Goal: Information Seeking & Learning: Learn about a topic

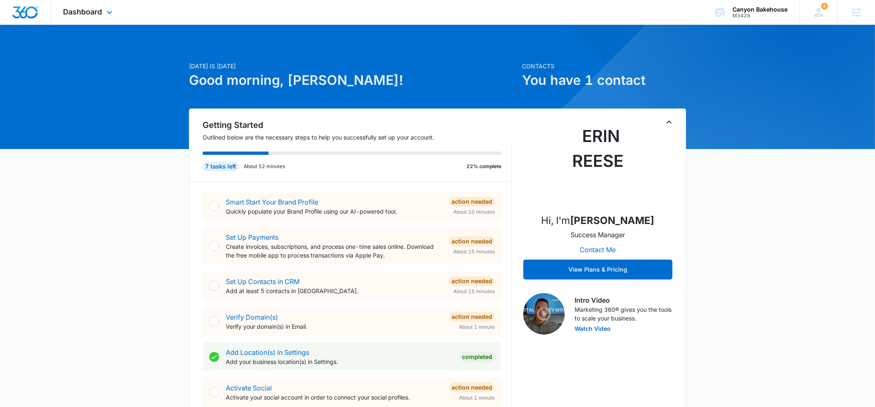
click at [104, 11] on div "Dashboard Apps Reputation Forms CRM Email Shop Payments POS Content Ads Intelli…" at bounding box center [89, 12] width 76 height 24
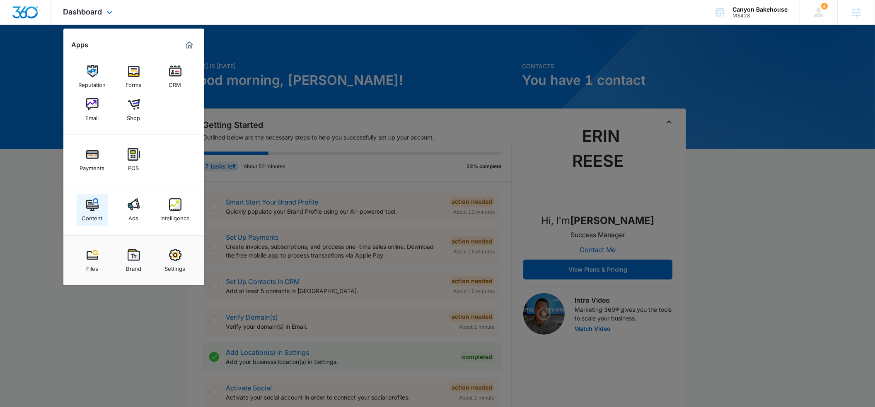
click at [88, 206] on img at bounding box center [92, 204] width 12 height 12
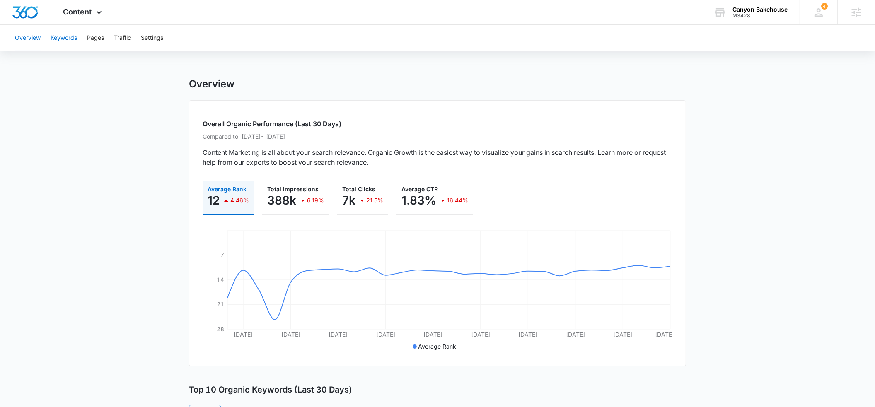
click at [70, 39] on button "Keywords" at bounding box center [64, 38] width 27 height 27
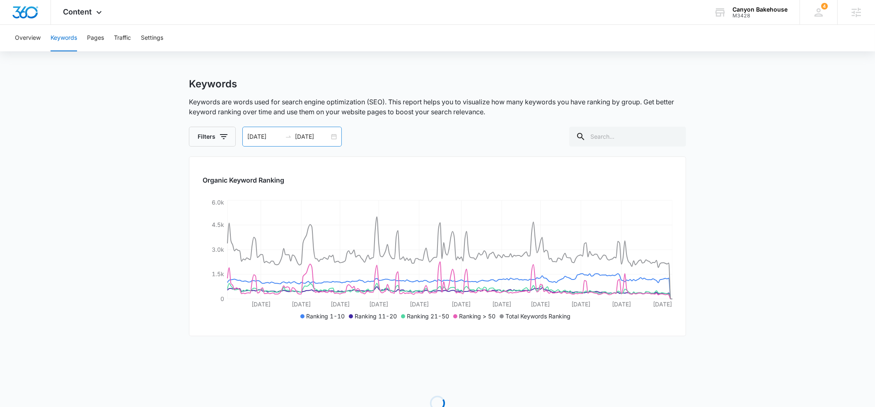
click at [262, 139] on input "[DATE]" at bounding box center [264, 136] width 34 height 9
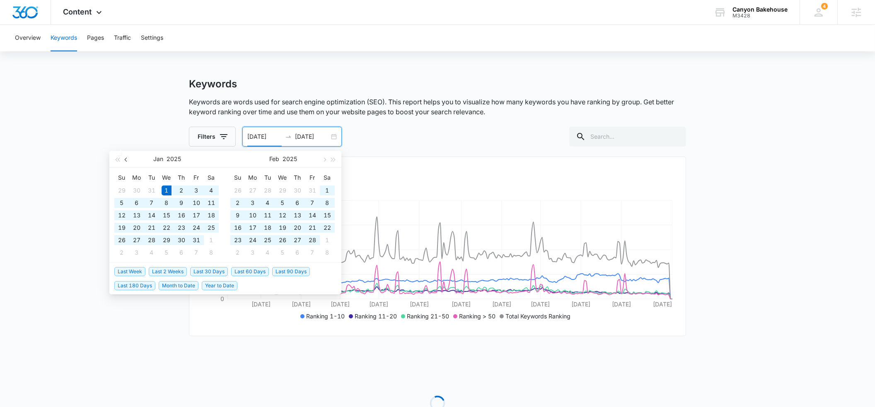
click at [127, 161] on button "button" at bounding box center [126, 159] width 9 height 17
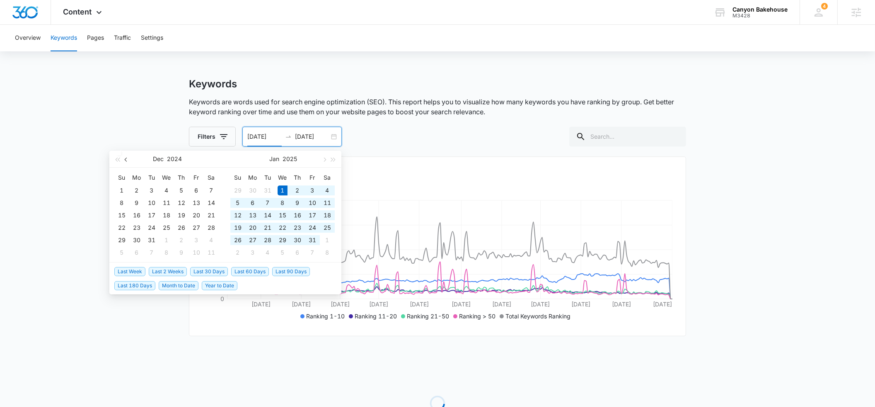
click at [127, 161] on button "button" at bounding box center [126, 159] width 9 height 17
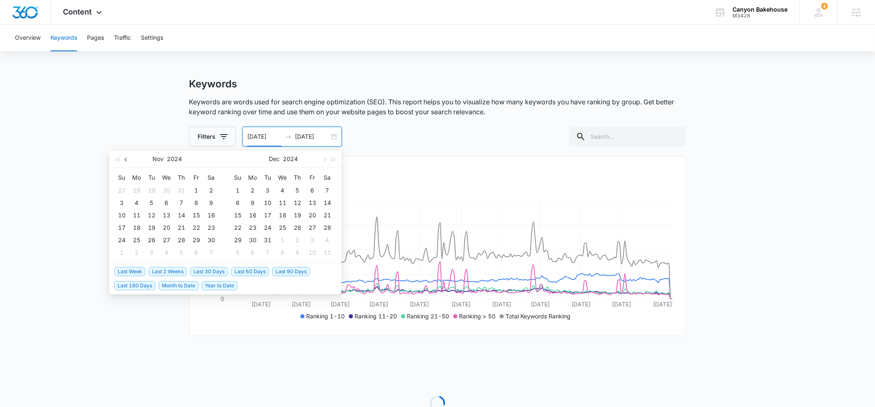
click at [127, 161] on button "button" at bounding box center [126, 159] width 9 height 17
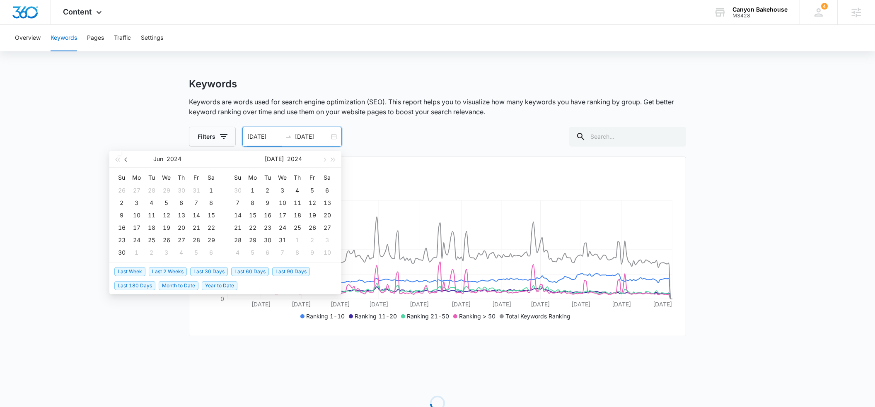
click at [127, 161] on button "button" at bounding box center [126, 159] width 9 height 17
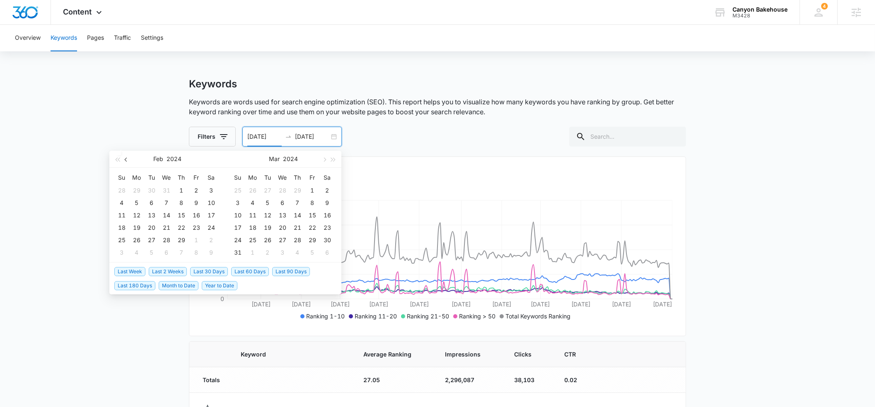
click at [124, 158] on button "button" at bounding box center [126, 159] width 9 height 17
click at [135, 188] on div "1" at bounding box center [137, 191] width 10 height 10
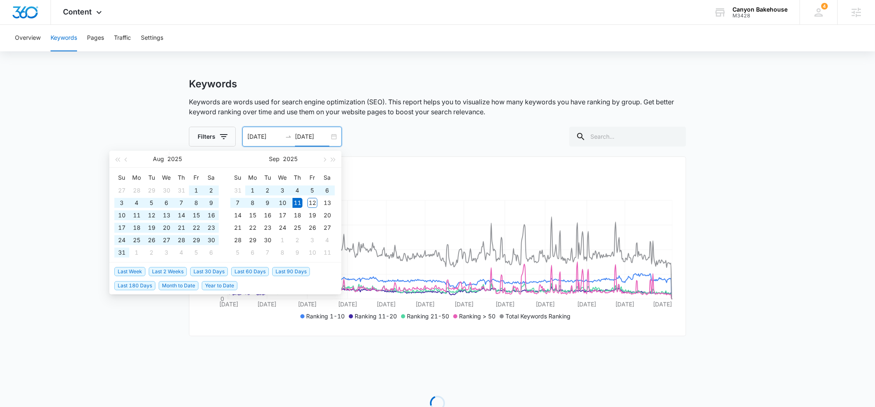
click at [455, 129] on div "Filters [DATE] [DATE] [DATE] Su Mo Tu We Th Fr Sa 27 28 29 30 31 1 2 3 4 5 6 7 …" at bounding box center [437, 137] width 497 height 20
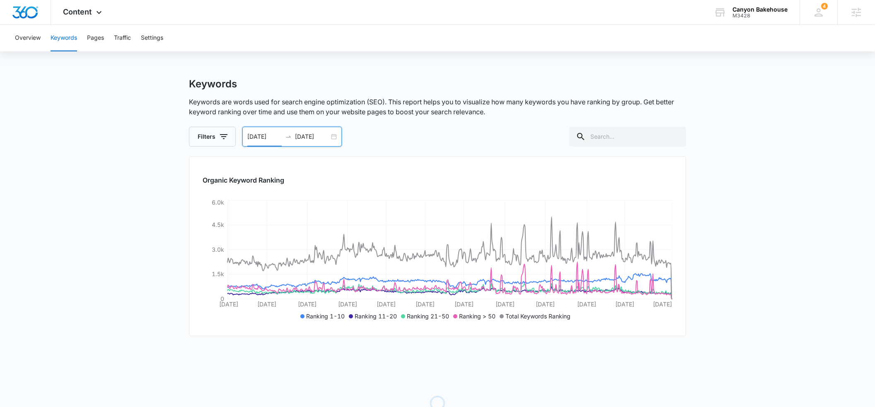
click at [254, 137] on input "[DATE]" at bounding box center [264, 136] width 34 height 9
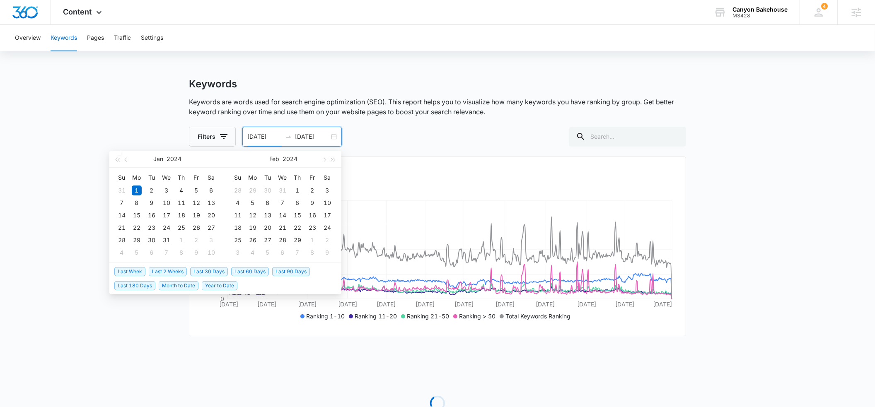
drag, startPoint x: 253, startPoint y: 273, endPoint x: 250, endPoint y: 270, distance: 4.4
click at [253, 273] on span "Last 60 Days" at bounding box center [250, 271] width 38 height 9
type input "[DATE]"
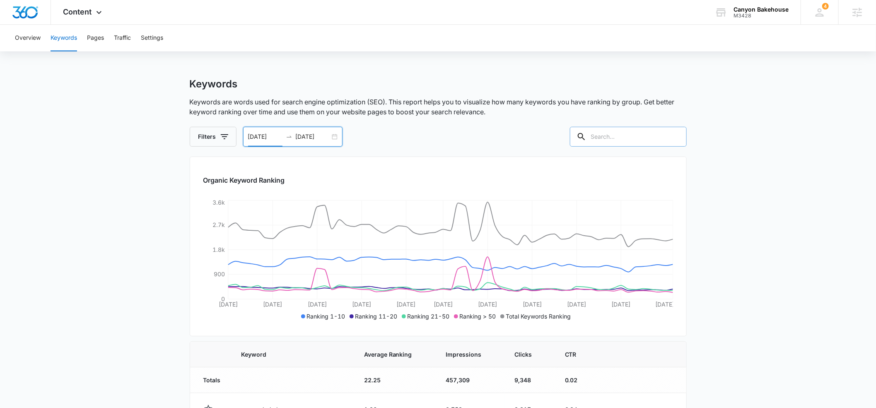
click at [622, 133] on input "text" at bounding box center [628, 137] width 117 height 20
type input "gluten free bread"
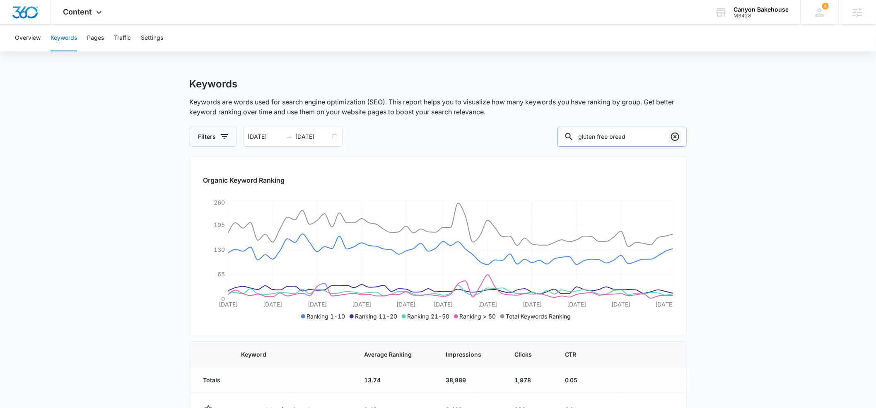
click at [673, 136] on icon "Clear" at bounding box center [675, 137] width 10 height 10
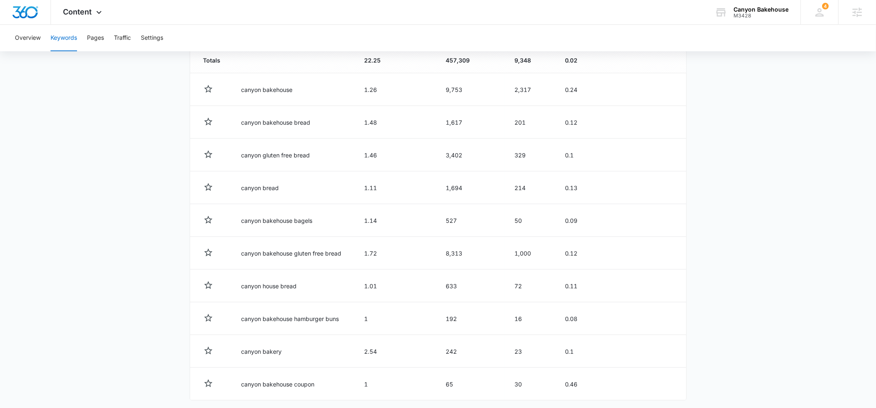
scroll to position [358, 0]
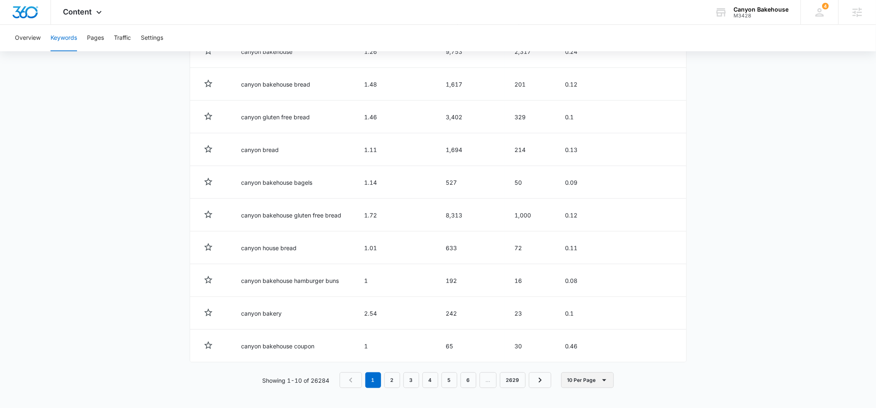
click at [598, 380] on button "10 Per Page" at bounding box center [587, 381] width 53 height 16
click at [594, 346] on div "50 Per Page" at bounding box center [591, 344] width 36 height 6
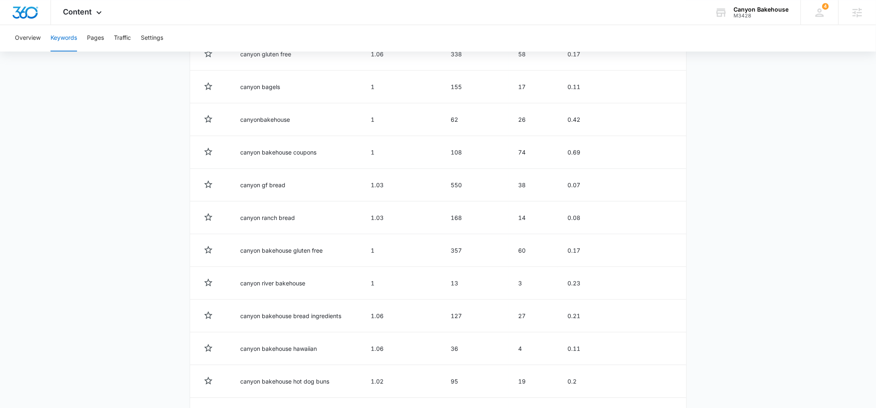
scroll to position [881, 0]
